Goal: Task Accomplishment & Management: Use online tool/utility

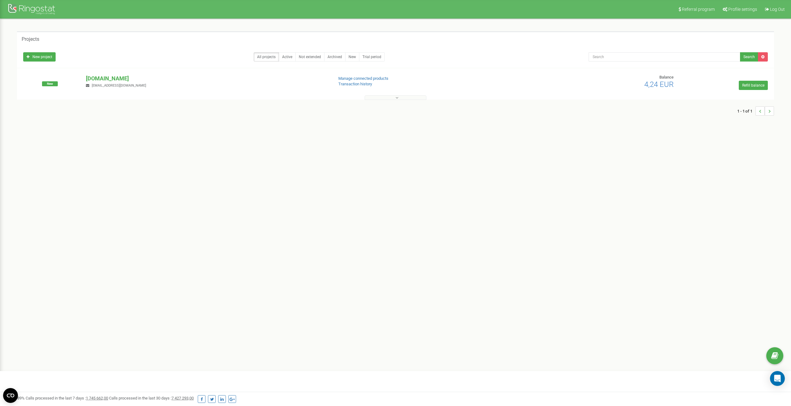
click at [579, 39] on div "Projects" at bounding box center [395, 38] width 757 height 15
click at [116, 76] on p "ap-professional-consulting.com" at bounding box center [207, 78] width 242 height 8
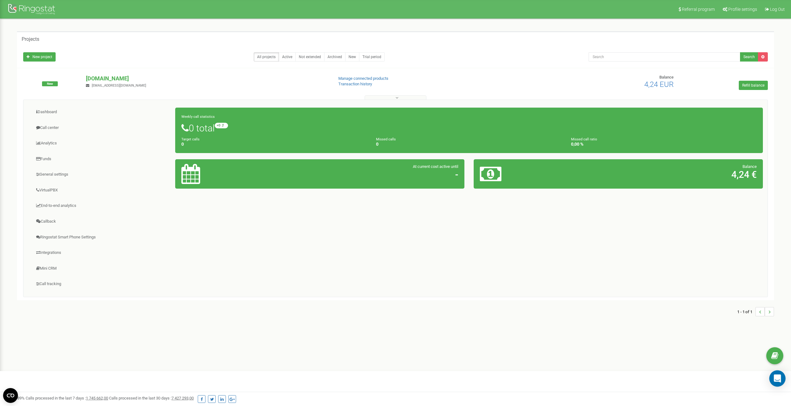
click at [777, 382] on div "Open Intercom Messenger" at bounding box center [777, 378] width 16 height 16
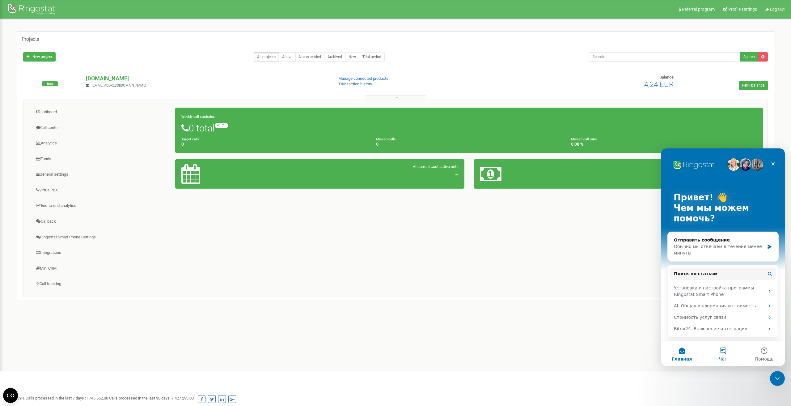
click at [722, 350] on button "Чат" at bounding box center [722, 353] width 41 height 25
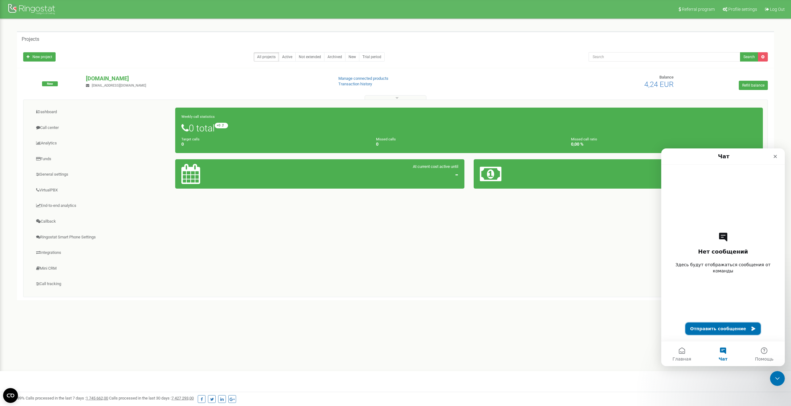
click at [720, 329] on button "Отправить сообщение" at bounding box center [723, 328] width 76 height 12
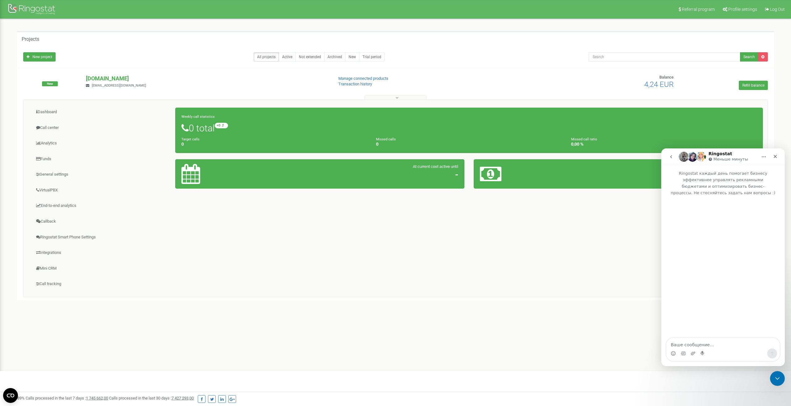
click at [704, 345] on textarea "Ваше сообщение..." at bounding box center [722, 343] width 113 height 11
type textarea "Здравствуйте! Прошел у Вас регистрацию и прошу помощь в подключении виртуальног…"
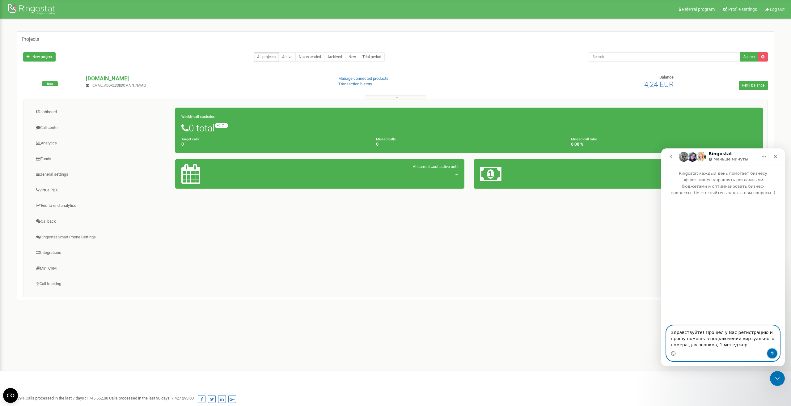
click at [771, 352] on icon "Отправить сообщение…" at bounding box center [771, 353] width 3 height 4
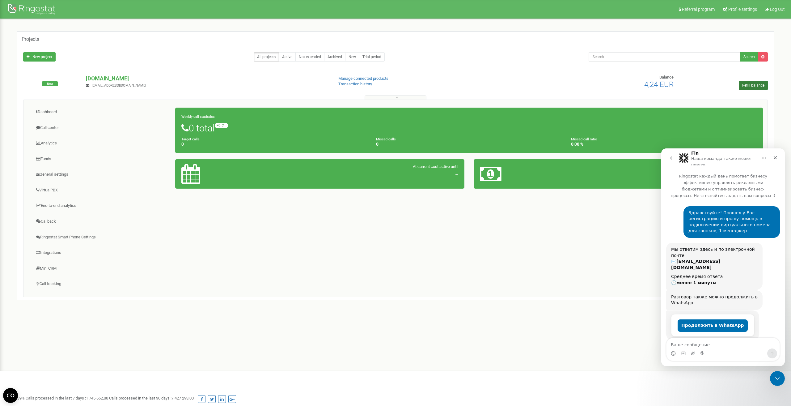
scroll to position [9, 0]
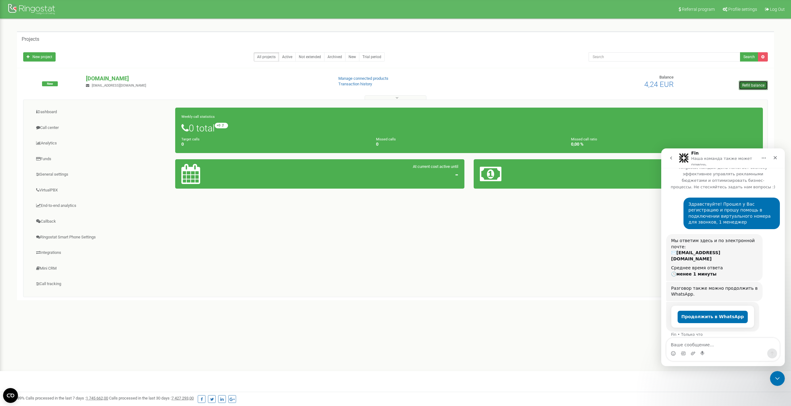
click at [746, 85] on link "Refill balance" at bounding box center [753, 85] width 29 height 9
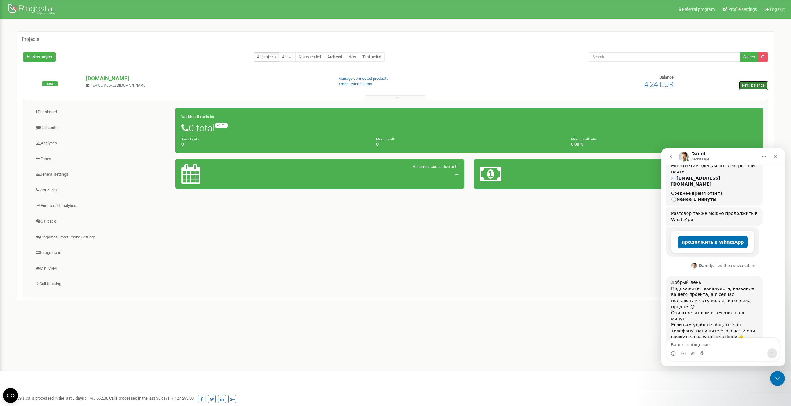
scroll to position [81, 0]
click at [689, 341] on textarea "Ваше сообщение..." at bounding box center [722, 343] width 113 height 11
paste textarea "https://ap-professional-consulting.com/"
type textarea "https://ap-professional-consulting.com/"
click at [774, 350] on button "Отправить сообщение…" at bounding box center [772, 353] width 10 height 10
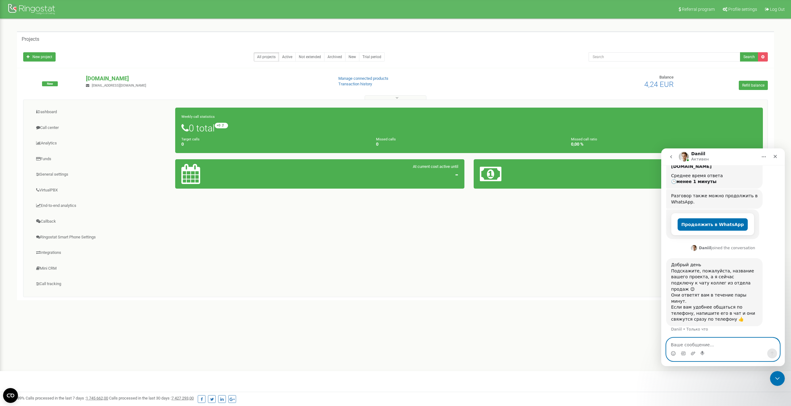
scroll to position [99, 0]
click at [731, 345] on textarea "Ваше сообщение..." at bounding box center [722, 343] width 113 height 11
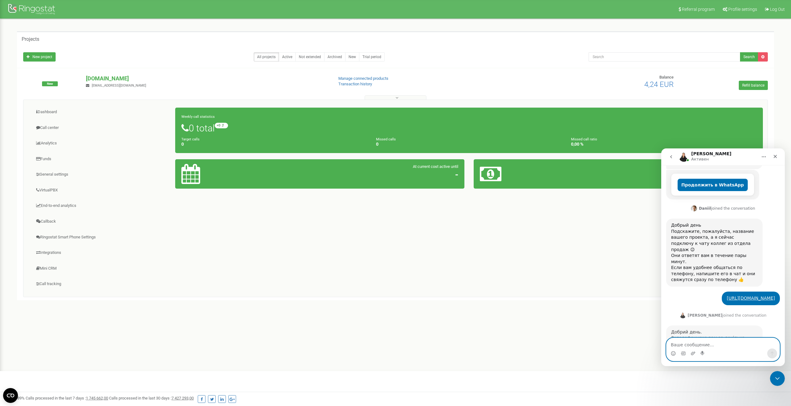
scroll to position [138, 0]
click at [703, 338] on textarea "Ваше сообщение..." at bounding box center [722, 343] width 113 height 11
click at [689, 342] on textarea "Ваше сообщение..." at bounding box center [722, 343] width 113 height 11
type textarea "П"
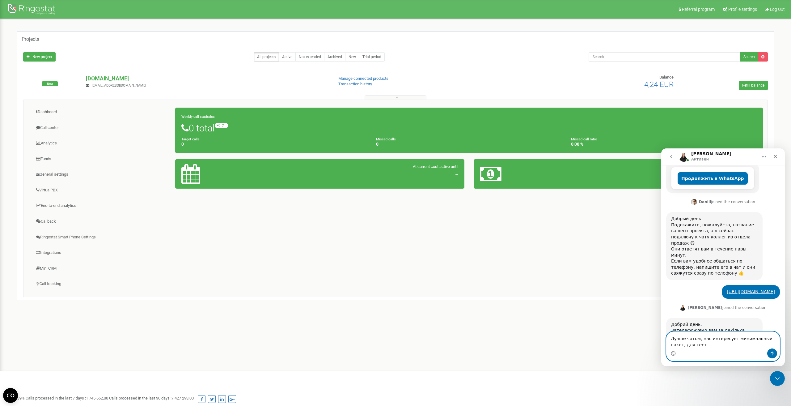
type textarea "Лучше чатом, нас интересует минимальный пакет, для тесту"
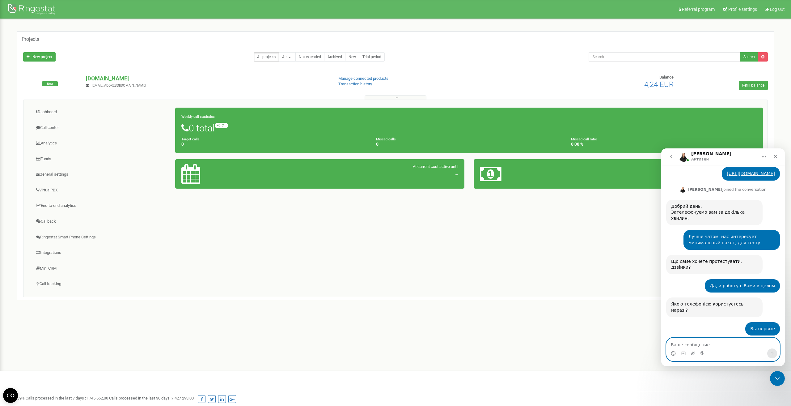
scroll to position [273, 0]
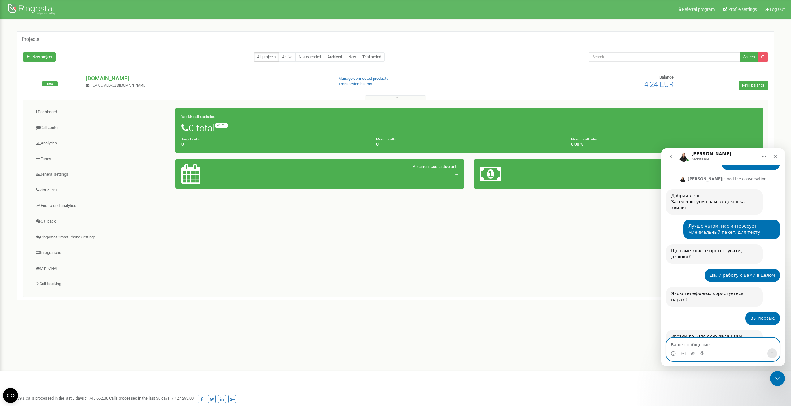
click at [720, 341] on textarea "Ваше сообщение..." at bounding box center [722, 343] width 113 height 11
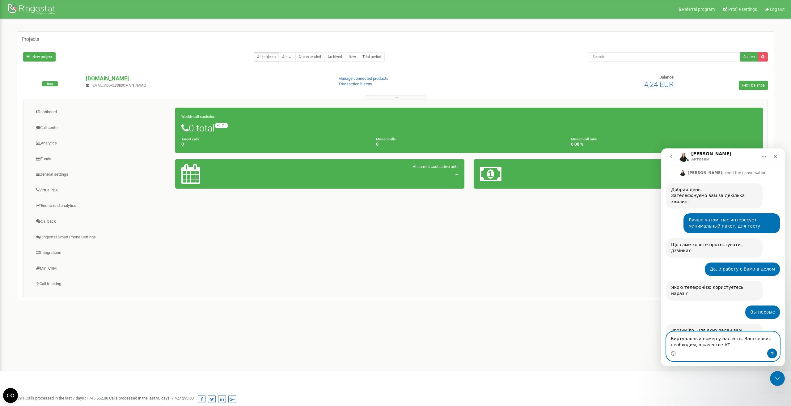
type textarea "Виртуальный номер у нас есть. Ваш сервис необходим, в качестве АТС"
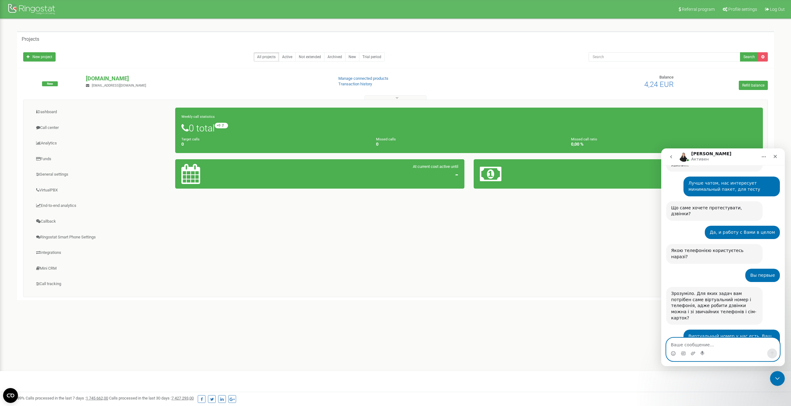
scroll to position [315, 0]
type textarea "Да"
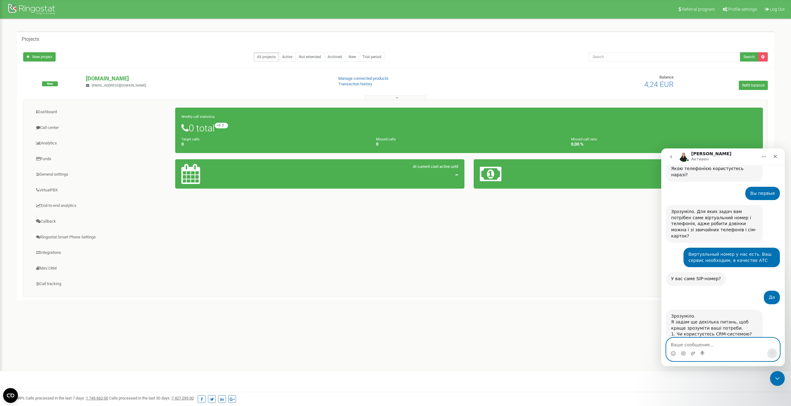
scroll to position [401, 0]
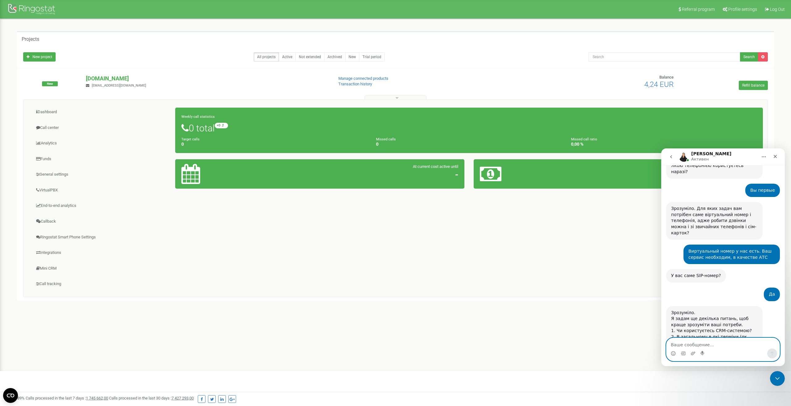
click at [713, 342] on textarea "Ваше сообщение..." at bounding box center [722, 343] width 113 height 11
click at [695, 344] on textarea "1. Так," at bounding box center [722, 343] width 113 height 11
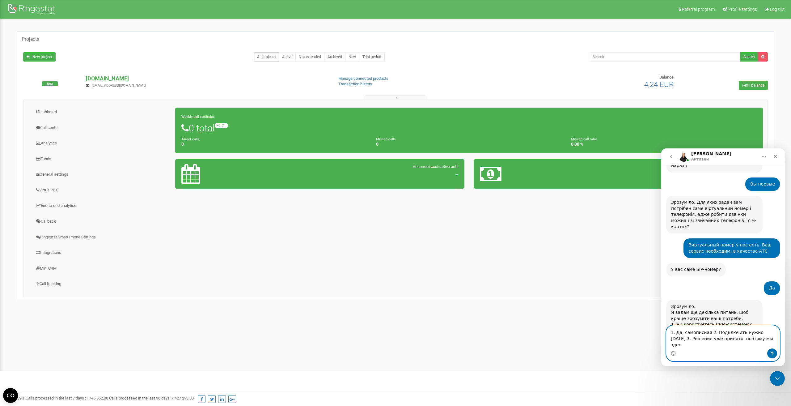
type textarea "1. Да, самописная 2. Подключить нужно сегодня 3. Решение уже принято, поэтому м…"
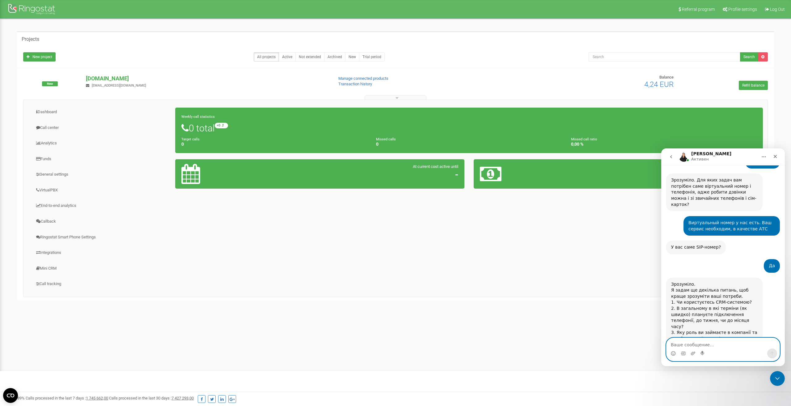
scroll to position [431, 0]
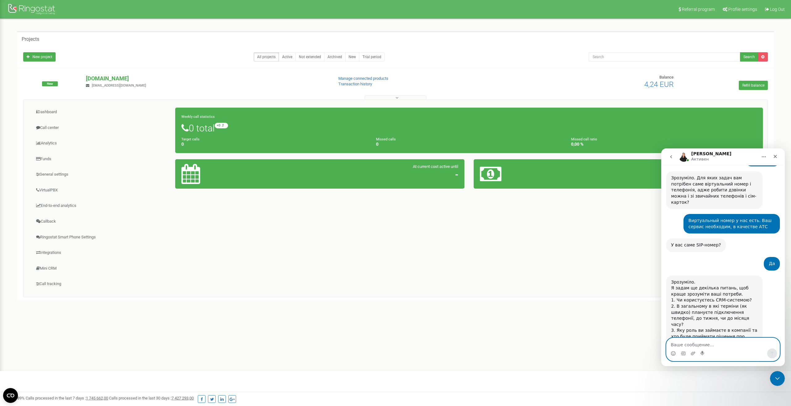
click at [701, 342] on textarea "Ваше сообщение..." at bounding box center [722, 343] width 113 height 11
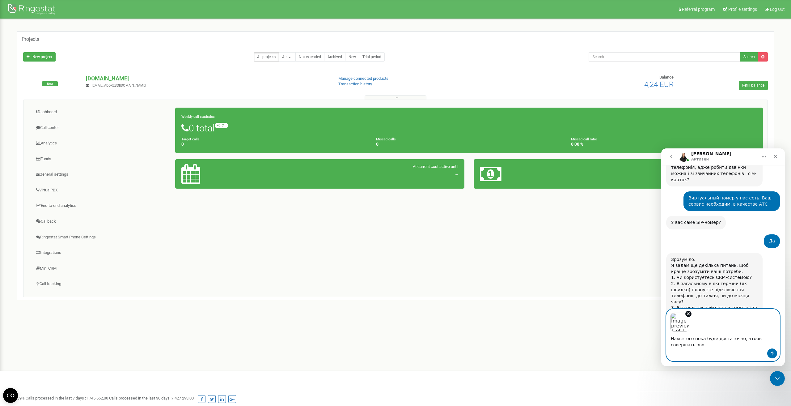
scroll to position [460, 0]
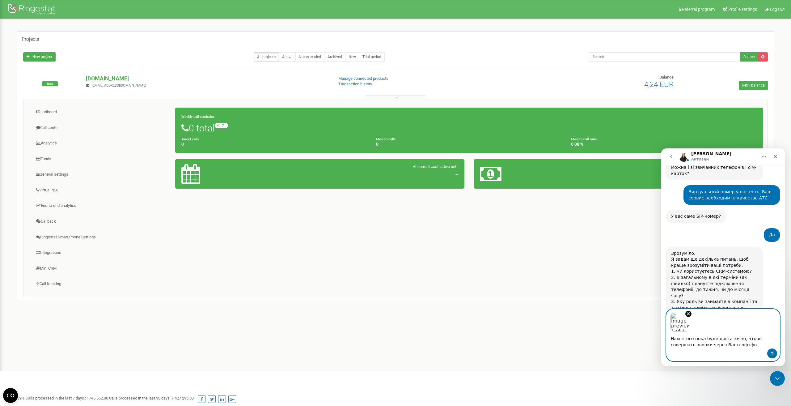
type textarea "Нам этого пока буде достаточно, чтобы совершать звонки через Ваш софтфон"
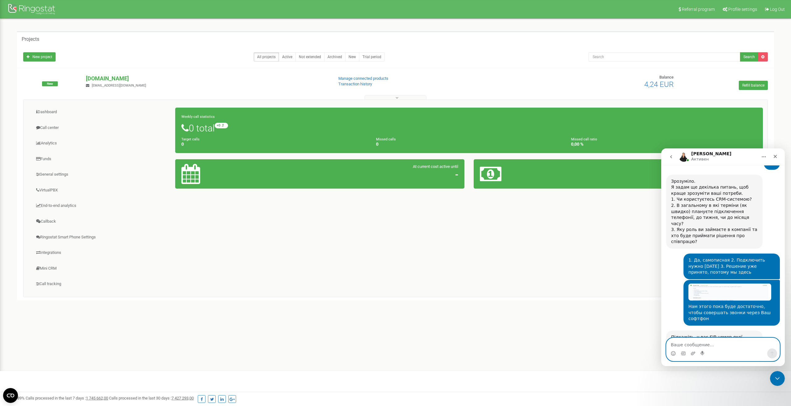
scroll to position [532, 0]
click at [702, 343] on textarea "Ваше сообщение..." at bounding box center [722, 343] width 113 height 11
type textarea "Г"
type textarea "UK номер, в Польше на данный момент"
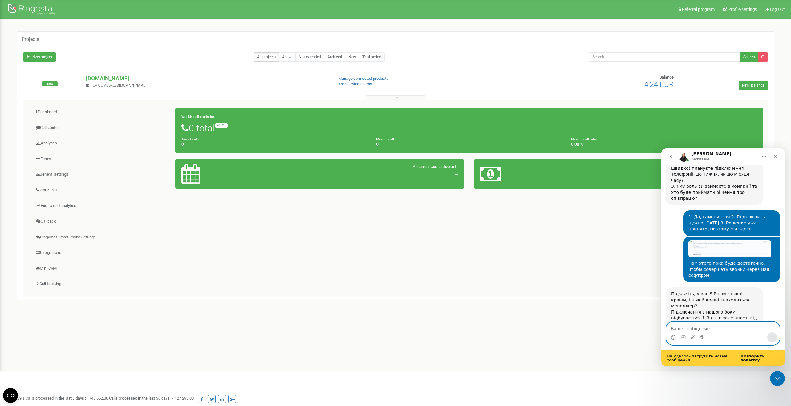
scroll to position [591, 0]
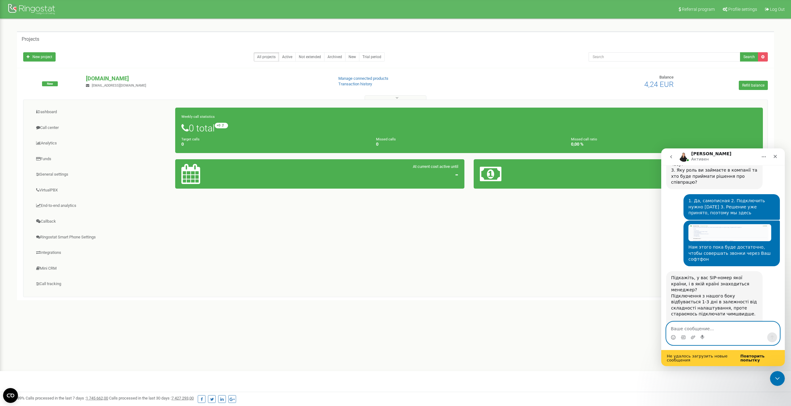
click at [716, 329] on textarea "Ваше сообщение..." at bounding box center [722, 327] width 113 height 11
click at [703, 329] on textarea "Ваше сообщение..." at bounding box center [722, 327] width 113 height 11
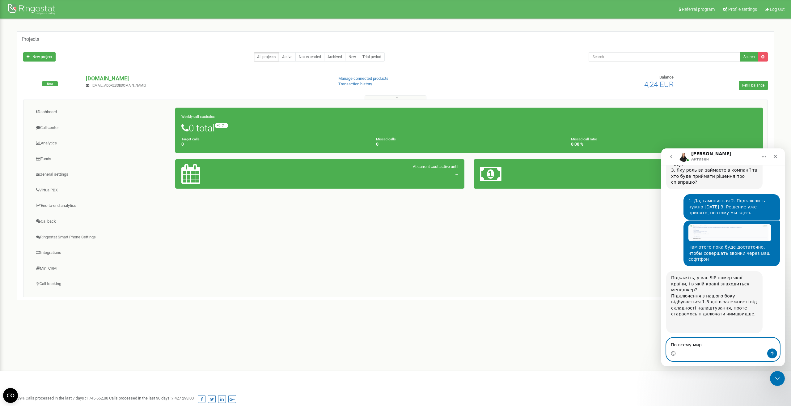
type textarea "По всему миру"
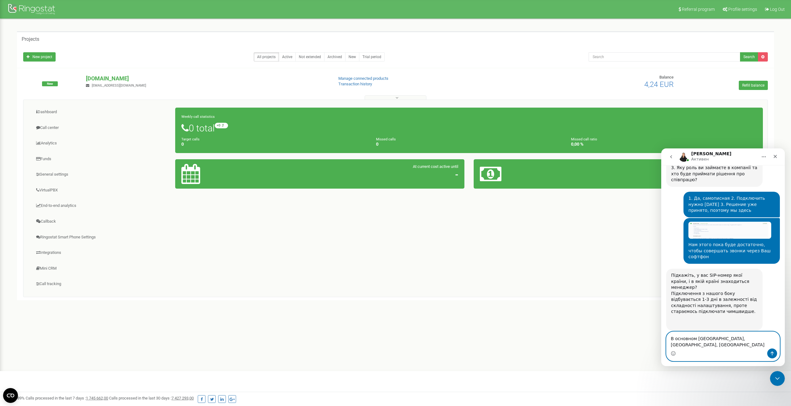
scroll to position [617, 0]
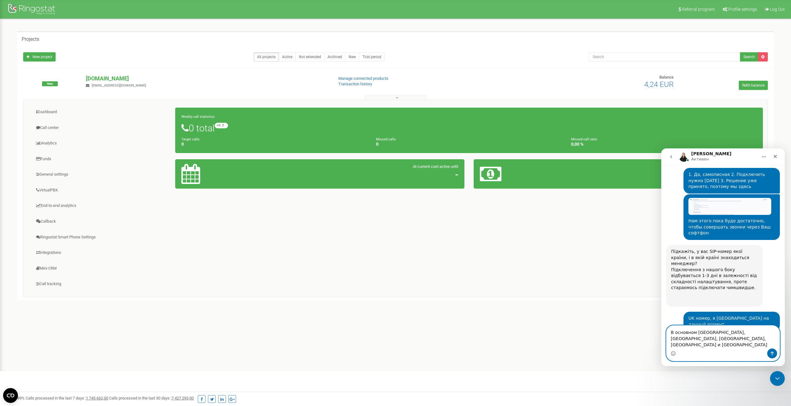
type textarea "В основном Европа, UK, Индия, Африка и GULF страны"
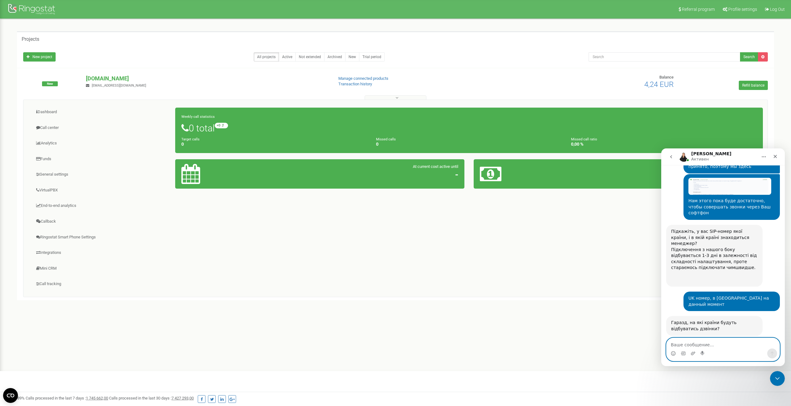
scroll to position [638, 0]
click at [710, 340] on textarea "Ваше сообщение..." at bounding box center [722, 343] width 113 height 11
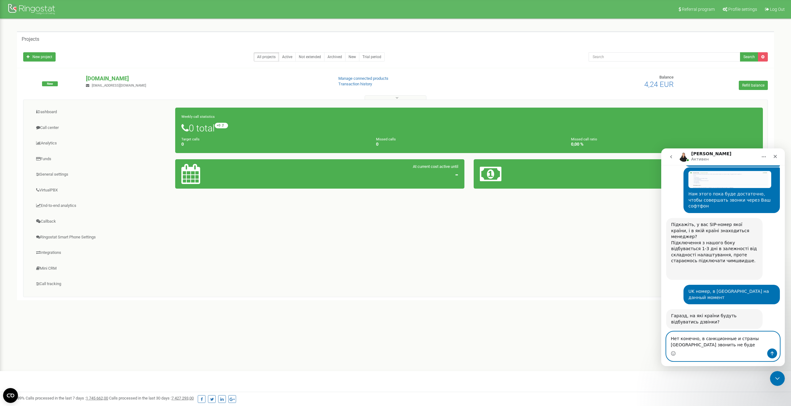
type textarea "Нет конечно, в санкционные и страны СНГ звонить не будем"
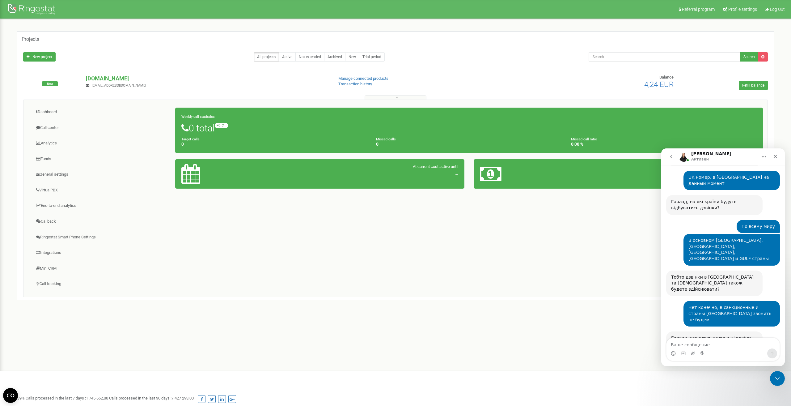
scroll to position [766, 0]
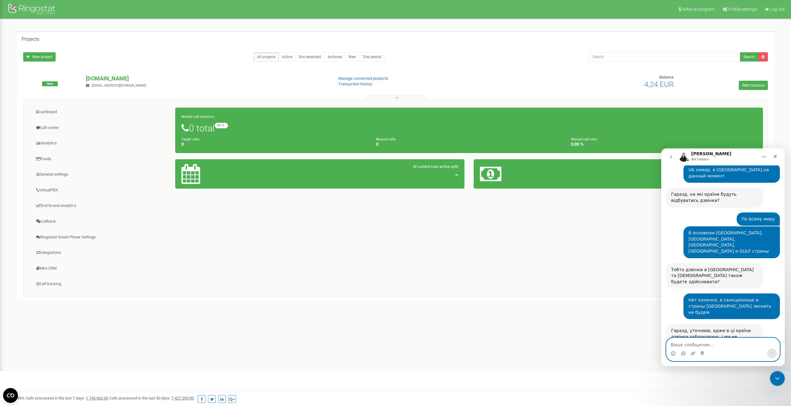
click at [694, 340] on textarea "Ваше сообщение..." at bounding box center [722, 343] width 113 height 11
click at [689, 342] on textarea "Ваше сообщение..." at bounding box center [722, 343] width 113 height 11
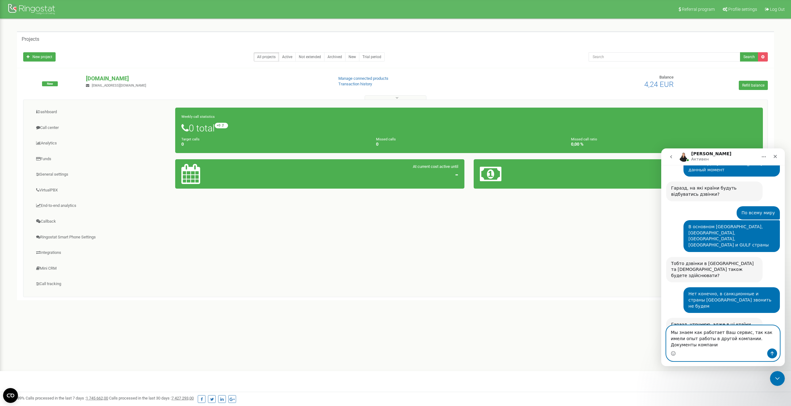
scroll to position [778, 0]
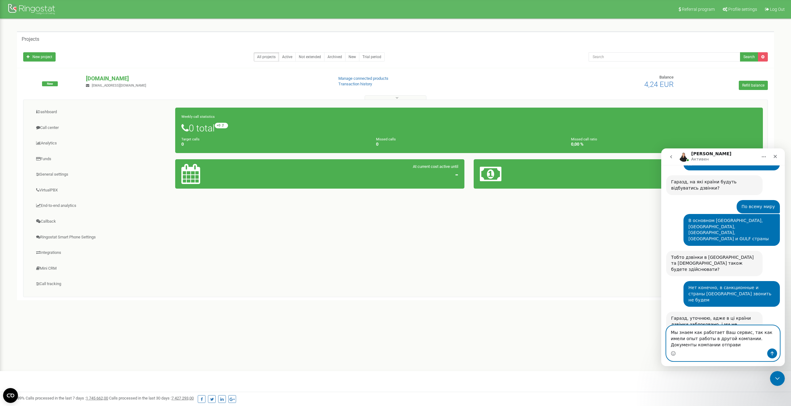
type textarea "Мы знаем как работает Ваш сервис, так как имели опыт работы в другой компании. …"
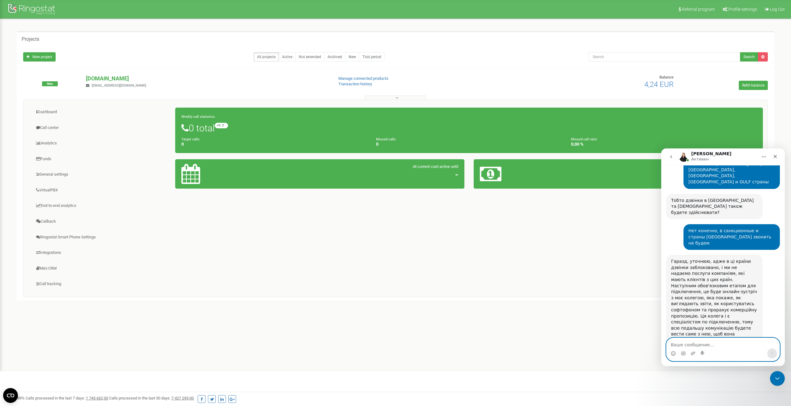
scroll to position [811, 0]
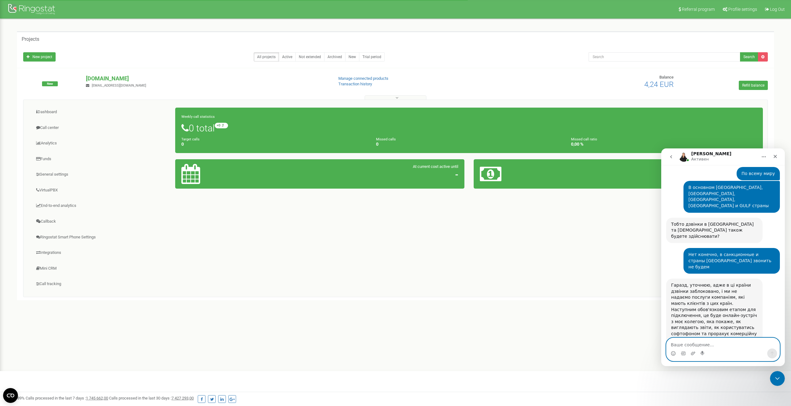
click at [710, 344] on textarea "Ваше сообщение..." at bounding box center [722, 343] width 113 height 11
type textarea "Д"
type textarea "С"
type textarea "Мы сейчас будем оплачивать пакет"
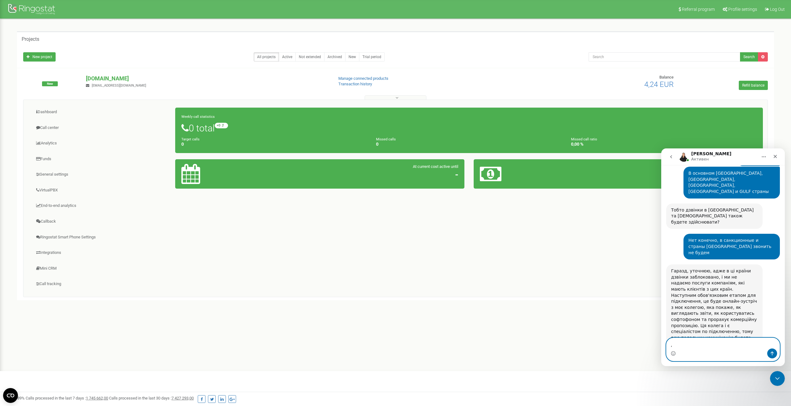
type textarea ","
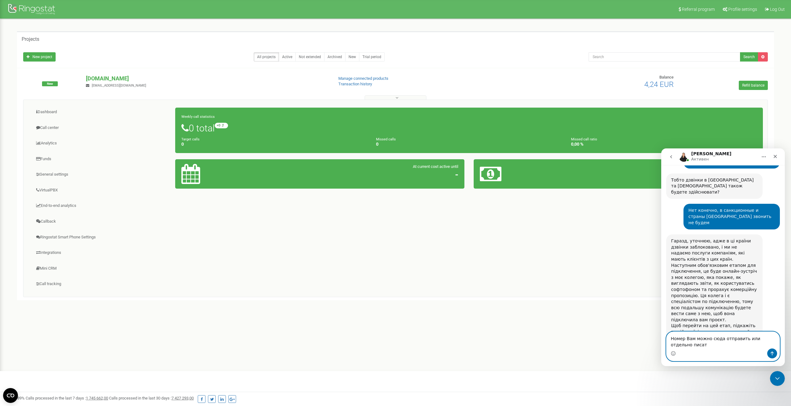
type textarea "Номер Вам можно сюда отправить или отдельно писать"
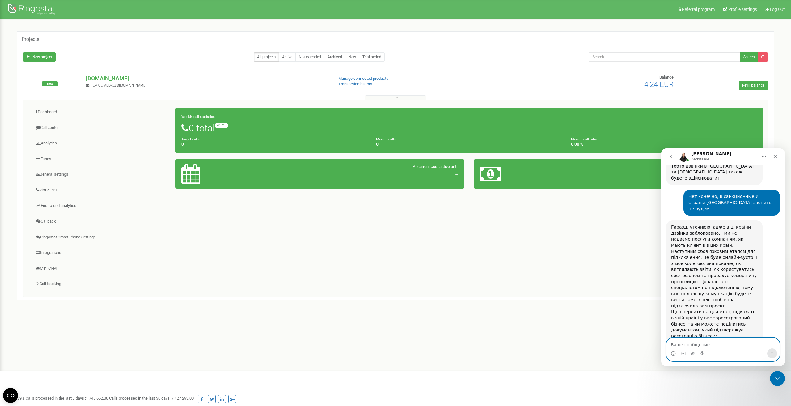
scroll to position [888, 0]
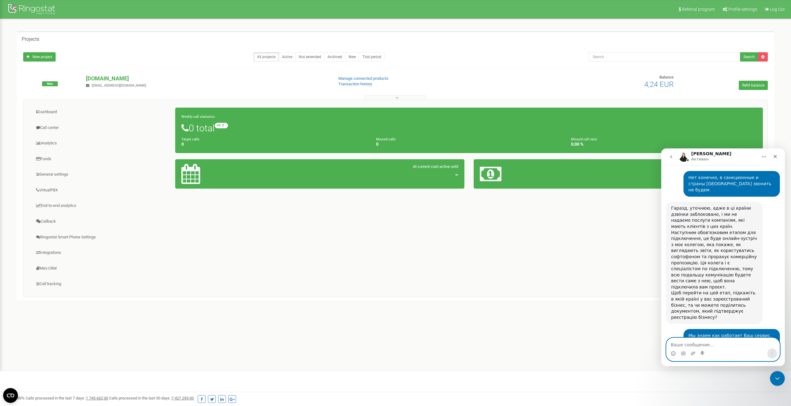
click at [724, 343] on textarea "Ваше сообщение..." at bounding box center [722, 343] width 113 height 11
click at [700, 339] on textarea "Ваше сообщение..." at bounding box center [722, 343] width 113 height 11
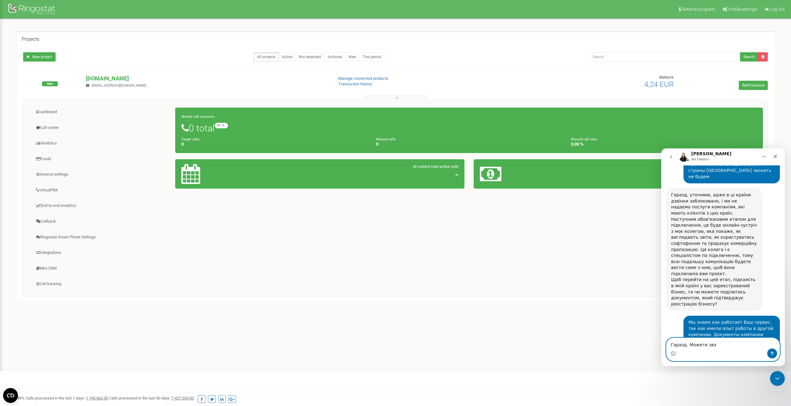
scroll to position [902, 0]
type textarea "Г"
type textarea "V"
paste textarea "https://t.me/AP_Krulik"
type textarea "Телеграм для связи: https://t.me/AP_Krulik"
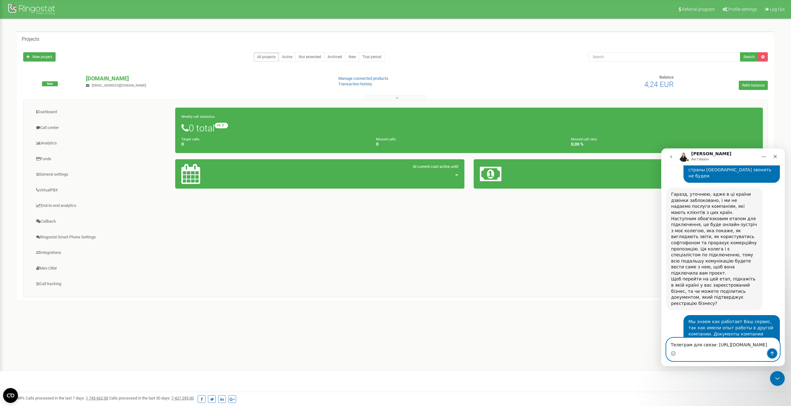
click at [772, 351] on icon "Отправить сообщение…" at bounding box center [771, 353] width 5 height 5
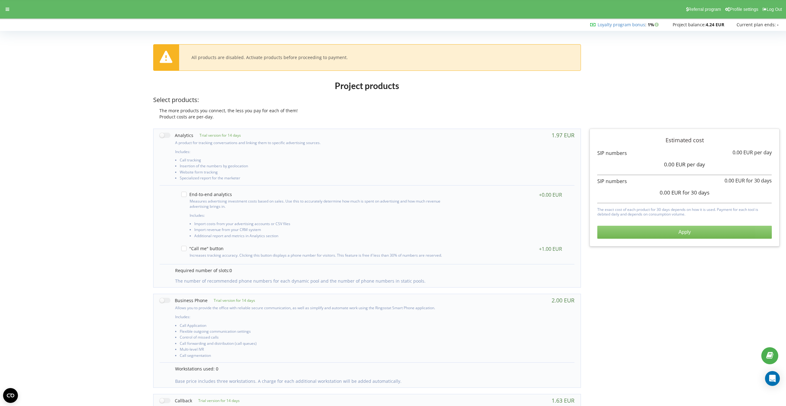
click at [683, 234] on button "Apply" at bounding box center [684, 231] width 175 height 13
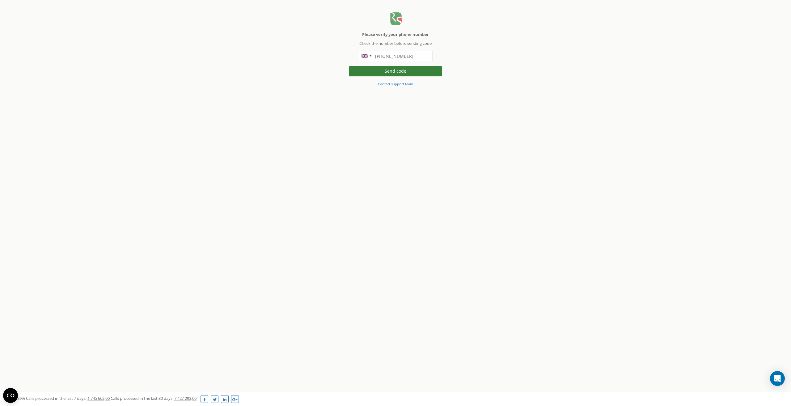
click at [392, 69] on button "Send code" at bounding box center [395, 71] width 93 height 11
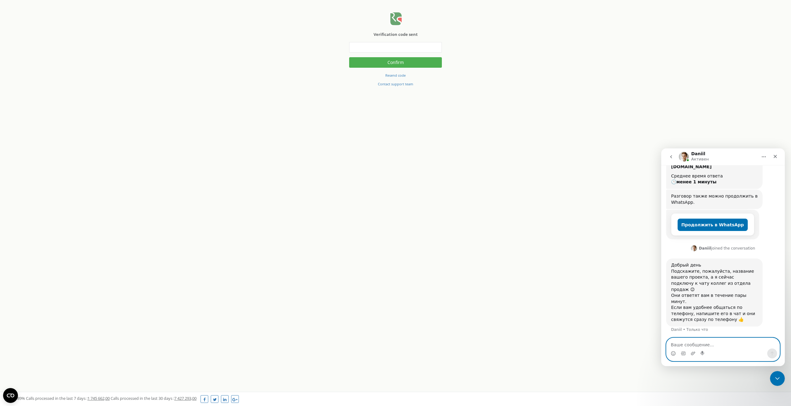
scroll to position [99, 0]
click at [391, 77] on small "Resend code" at bounding box center [395, 75] width 20 height 5
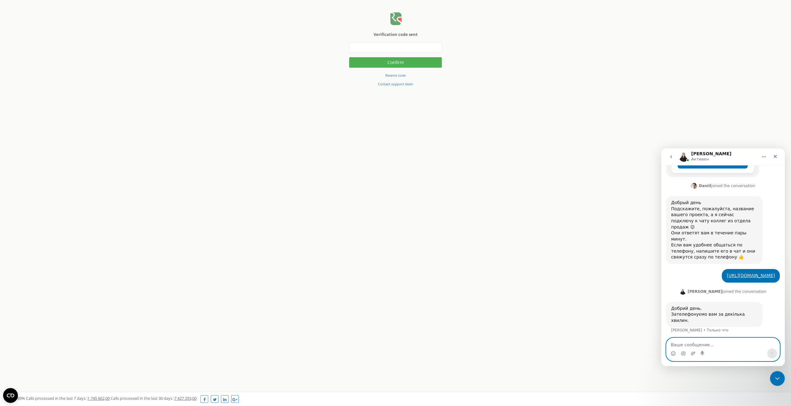
scroll to position [162, 0]
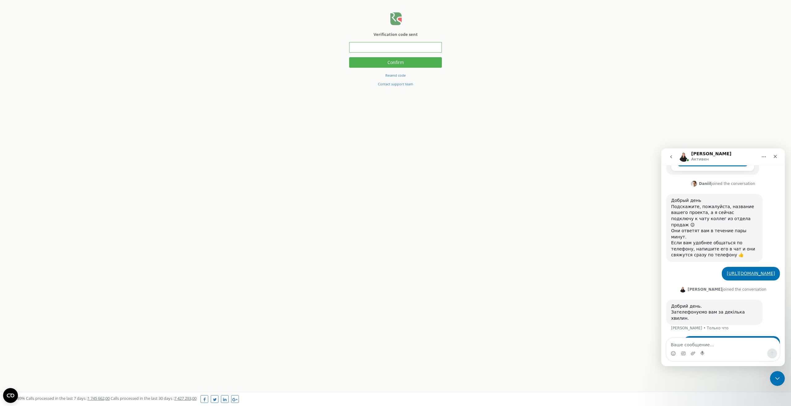
click at [385, 51] on input "text" at bounding box center [395, 47] width 93 height 11
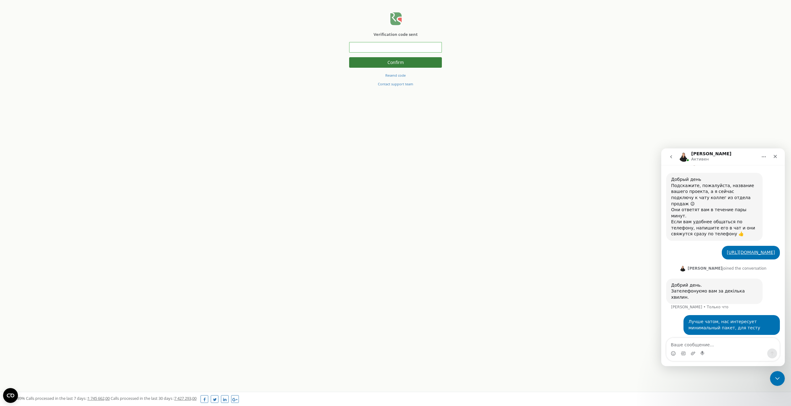
scroll to position [186, 0]
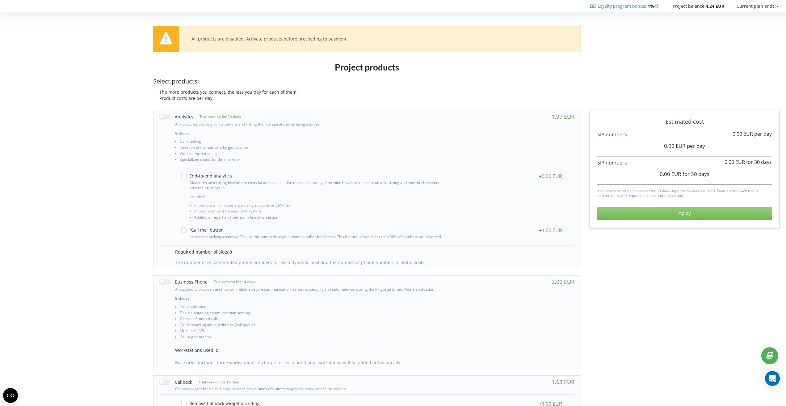
click at [684, 216] on button "Apply" at bounding box center [684, 213] width 175 height 13
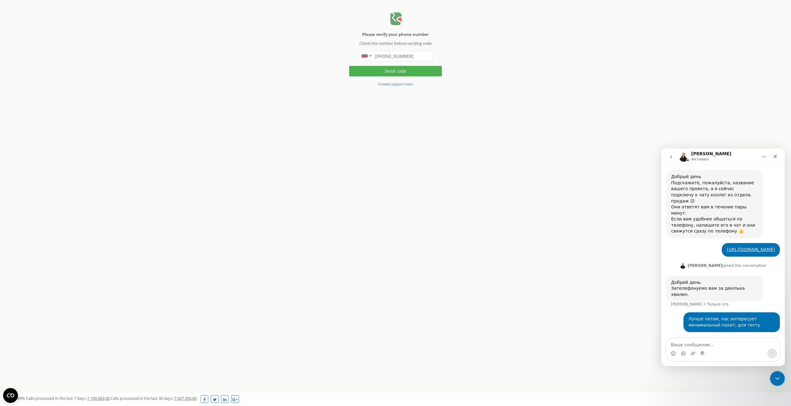
scroll to position [162, 0]
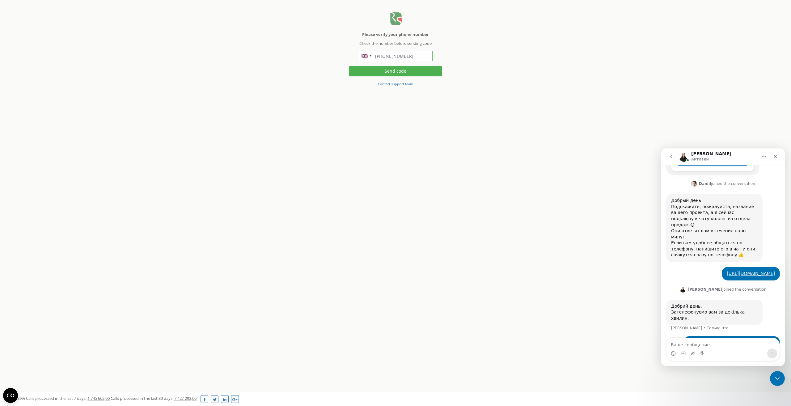
click at [409, 55] on input "[PHONE_NUMBER]" at bounding box center [396, 56] width 74 height 11
drag, startPoint x: 405, startPoint y: 56, endPoint x: 365, endPoint y: 0, distance: 68.3
click at [375, 56] on div "[PHONE_NUMBER]" at bounding box center [396, 56] width 74 height 11
click at [387, 55] on input "[PHONE_NUMBER]" at bounding box center [396, 56] width 74 height 11
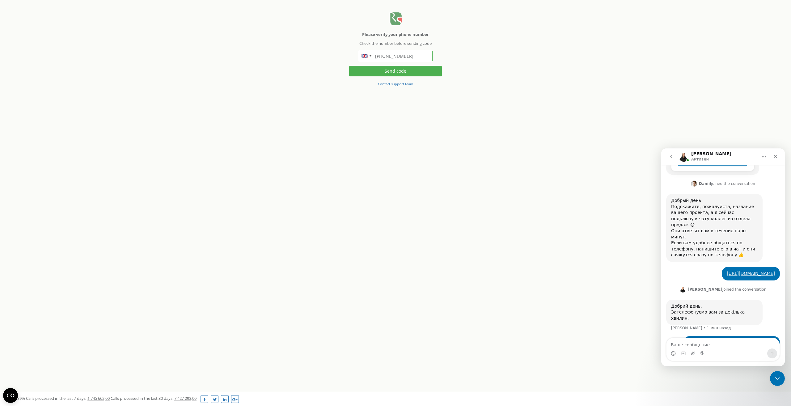
click at [387, 55] on input "[PHONE_NUMBER]" at bounding box center [396, 56] width 74 height 11
paste input "[PHONE_NUMBER]"
click at [383, 56] on input "++380 99 841 34 09" at bounding box center [396, 56] width 74 height 11
type input "+380998413409"
click at [488, 52] on body "Please verify your phone number Check the number before sending code +380998413…" at bounding box center [395, 43] width 791 height 87
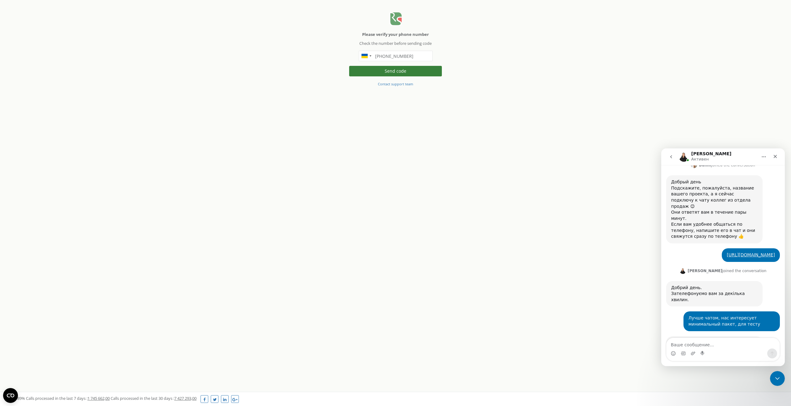
scroll to position [181, 0]
click at [703, 343] on textarea "Ваше сообщение..." at bounding box center [722, 343] width 113 height 11
type textarea "Т"
type textarea "Да, и работу с Вами в целом"
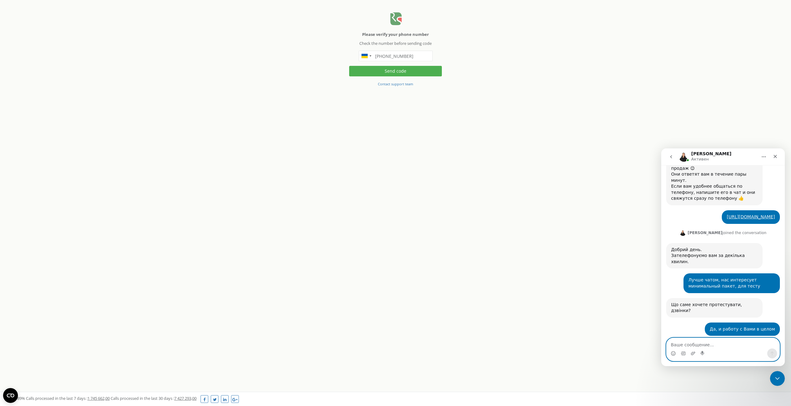
scroll to position [218, 0]
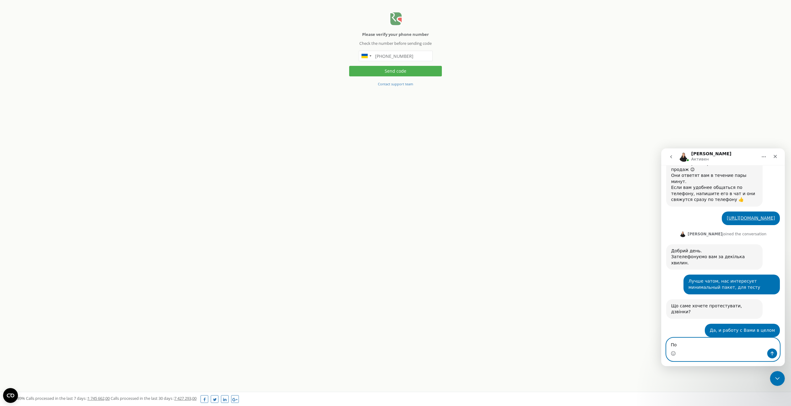
type textarea "П"
click at [703, 343] on textarea "Ваше сообщение..." at bounding box center [722, 343] width 113 height 11
type textarea "Вы первые"
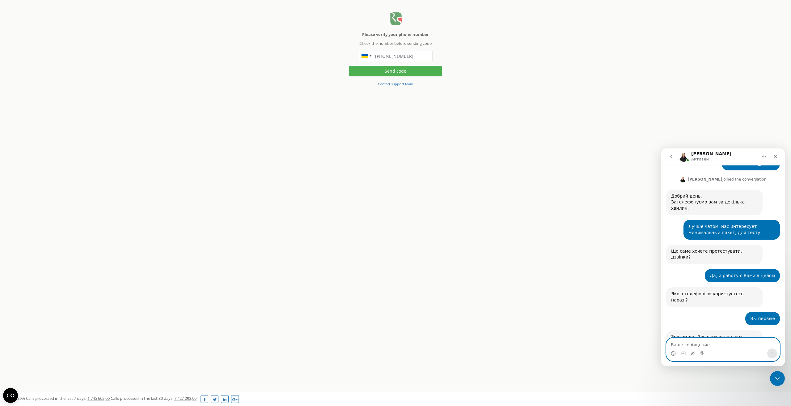
scroll to position [273, 0]
click at [390, 73] on button "Send code" at bounding box center [395, 71] width 93 height 11
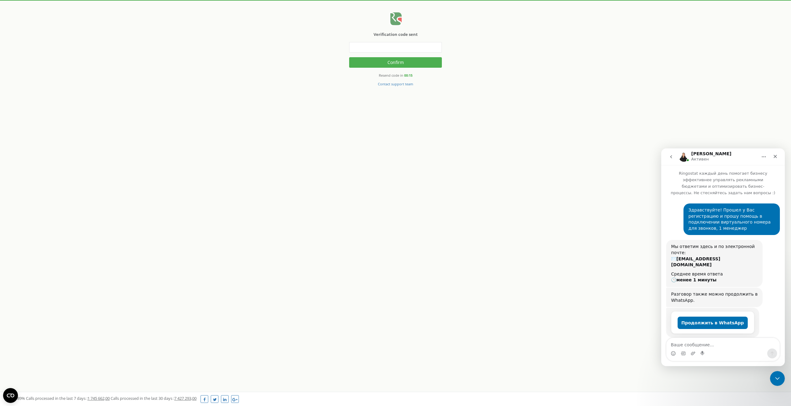
scroll to position [230, 0]
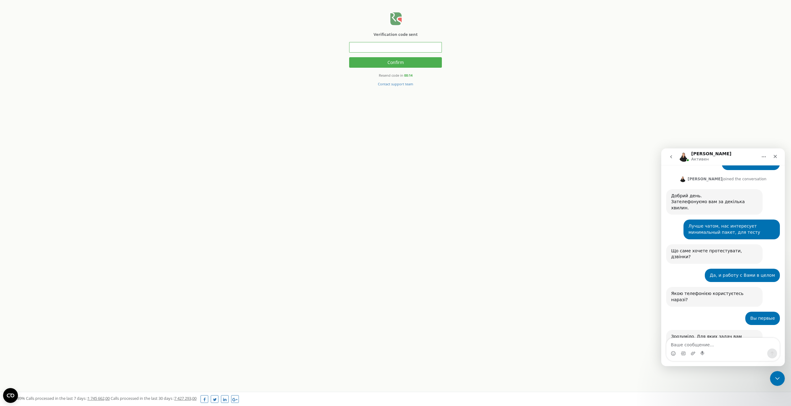
click at [389, 46] on input "text" at bounding box center [395, 47] width 93 height 11
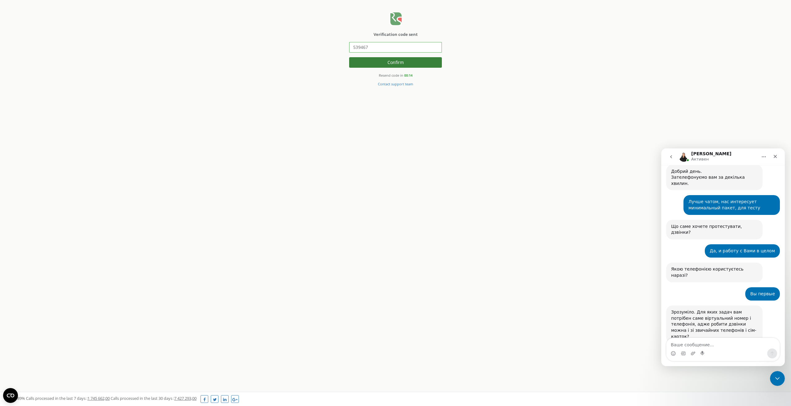
type input "539467"
click at [391, 63] on button "Confirm" at bounding box center [395, 62] width 93 height 11
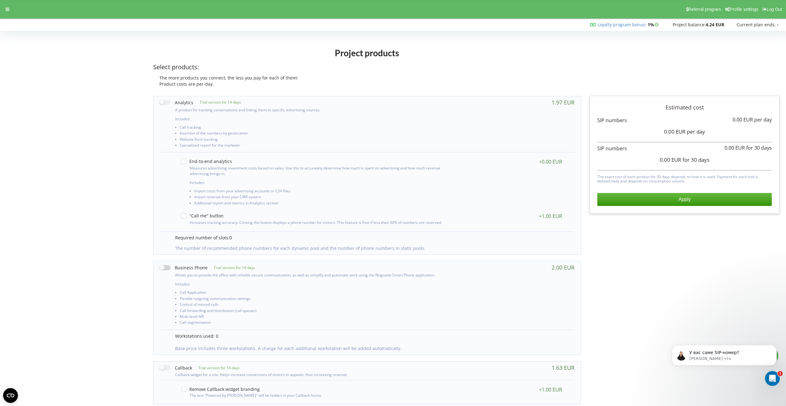
click at [169, 269] on label at bounding box center [184, 267] width 48 height 6
checkbox input "true"
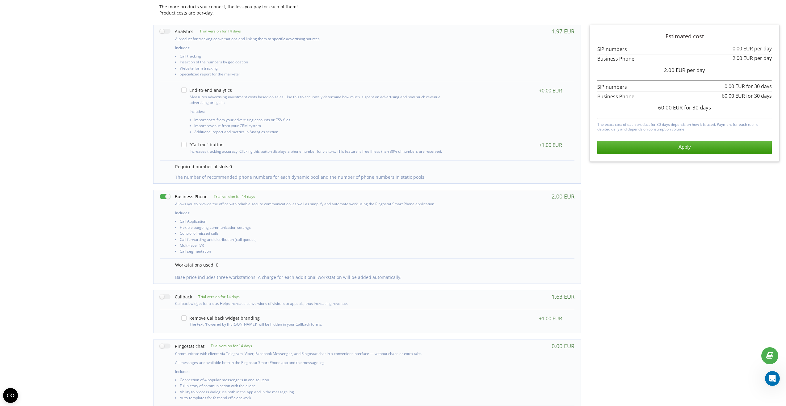
scroll to position [82, 0]
